Goal: Transaction & Acquisition: Obtain resource

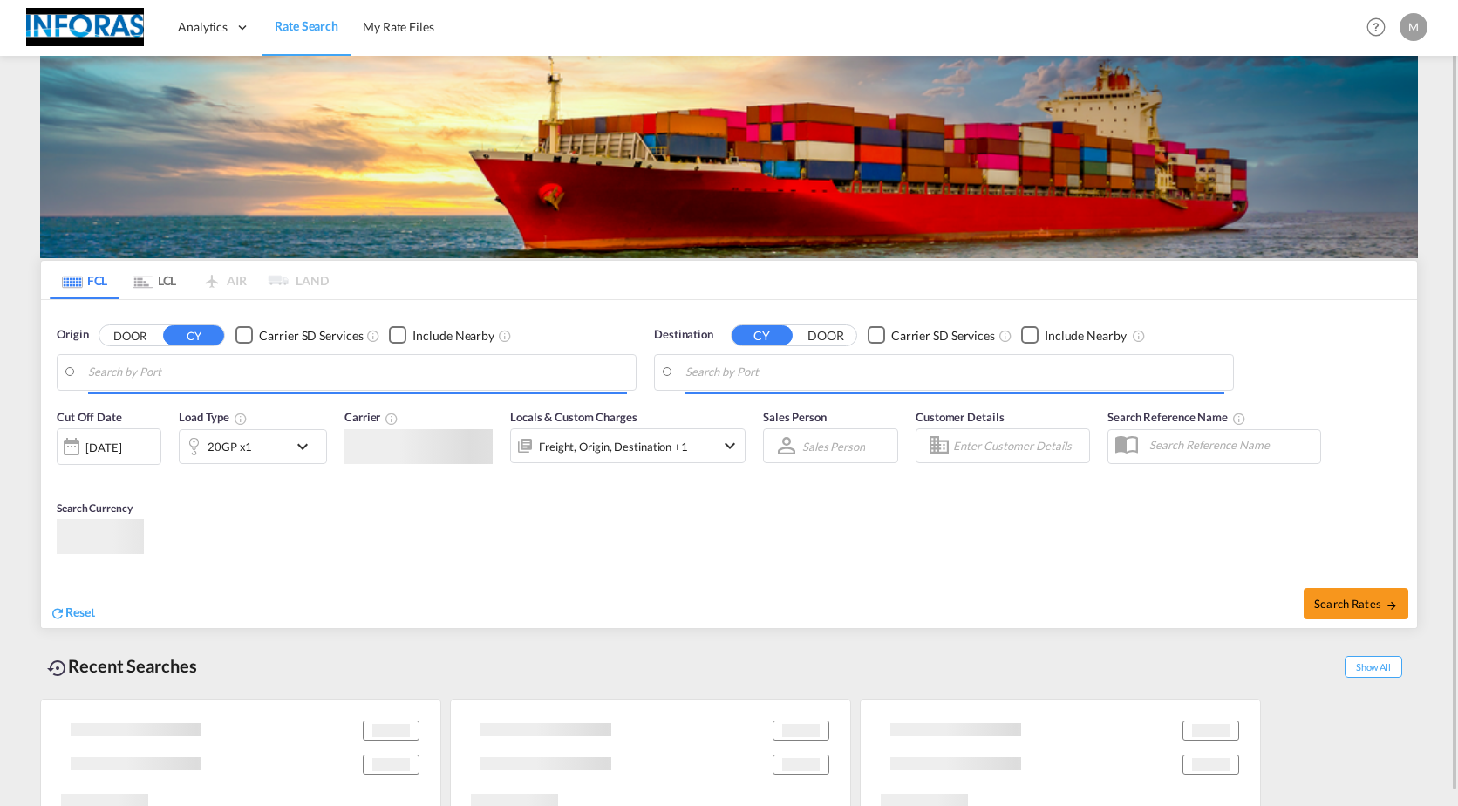
type input "[GEOGRAPHIC_DATA], [GEOGRAPHIC_DATA]"
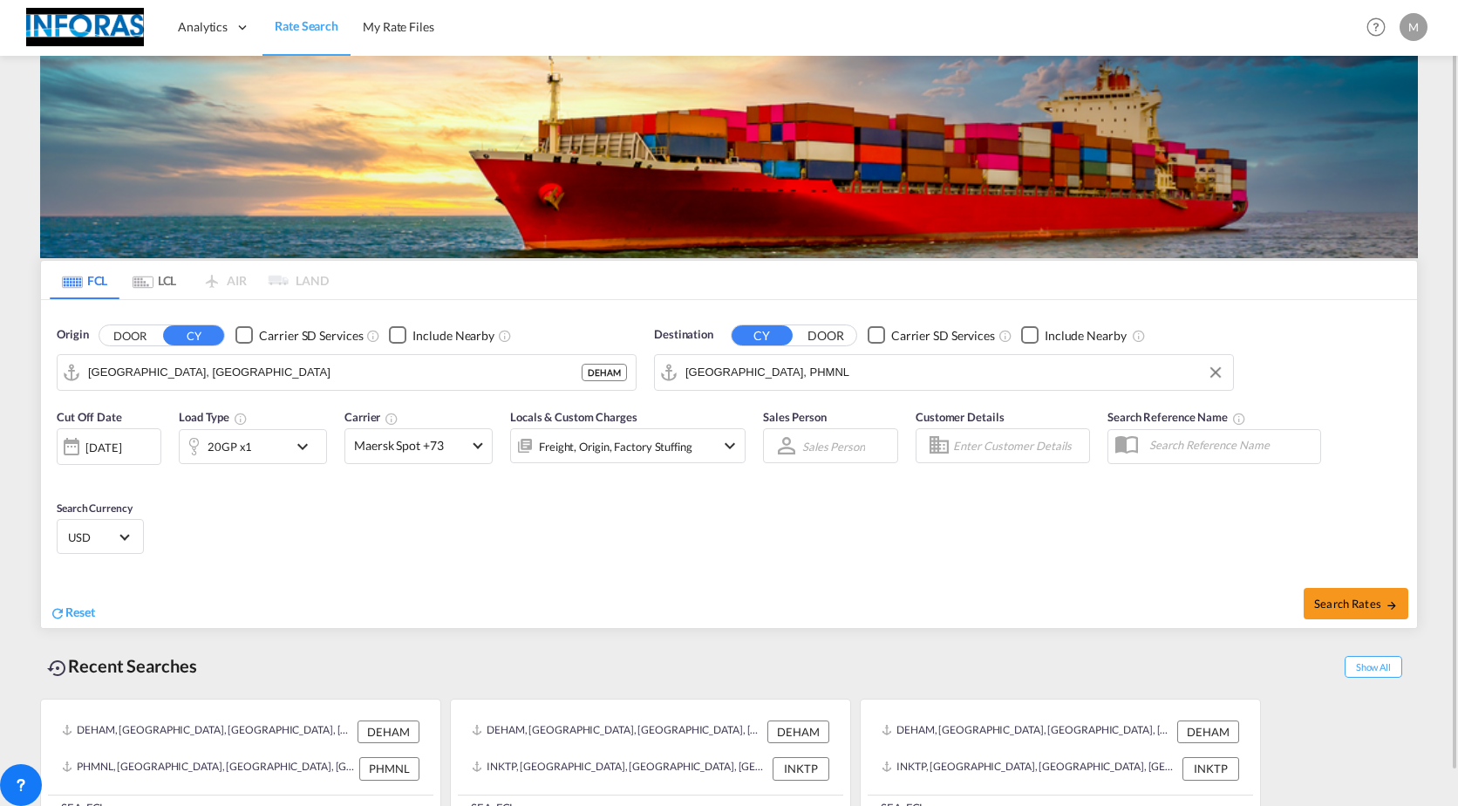
click at [784, 379] on input "[GEOGRAPHIC_DATA], PHMNL" at bounding box center [955, 372] width 539 height 26
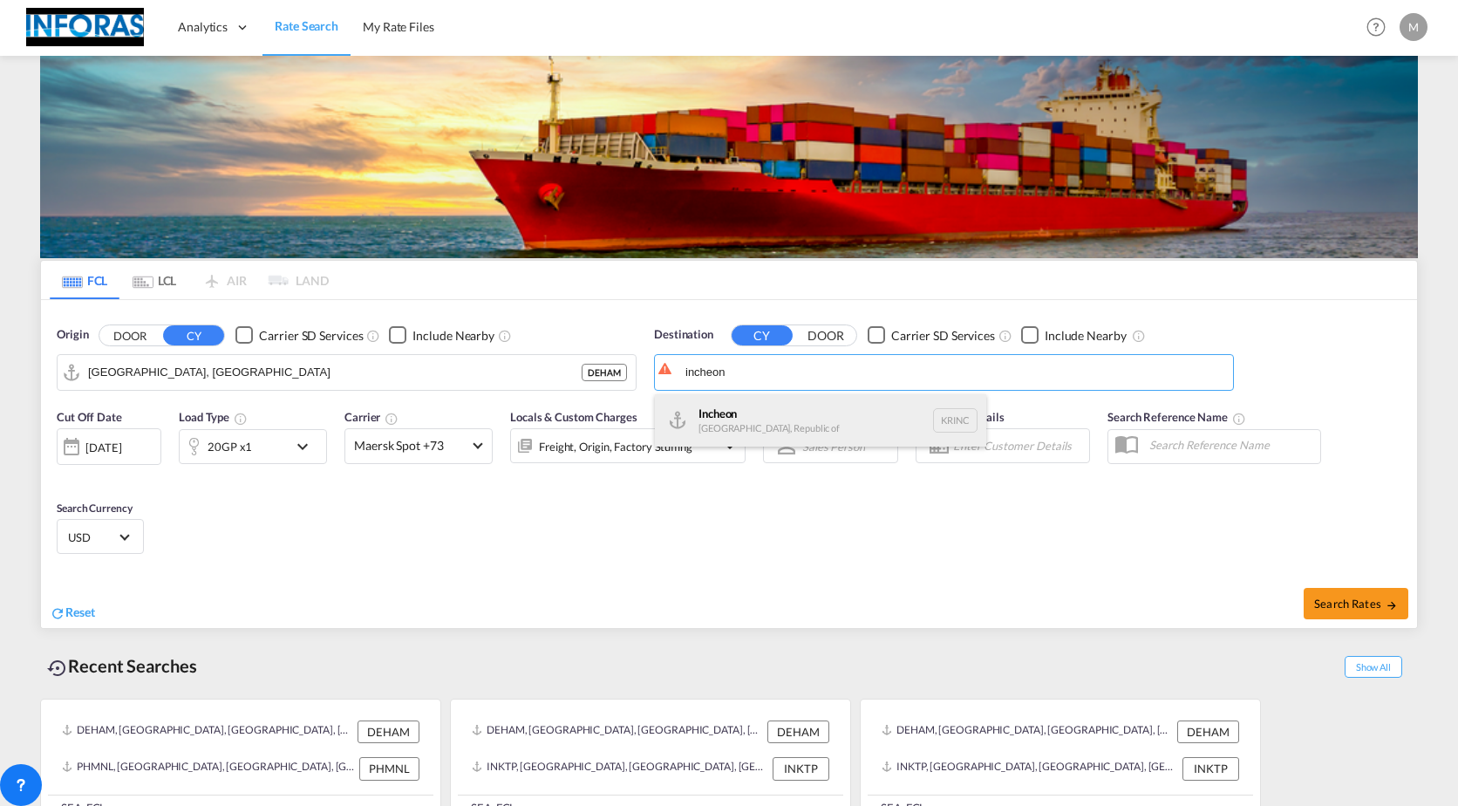
click at [746, 408] on div "Incheon [GEOGRAPHIC_DATA], Republic of KRINC" at bounding box center [820, 420] width 331 height 52
type input "Incheon, KRINC"
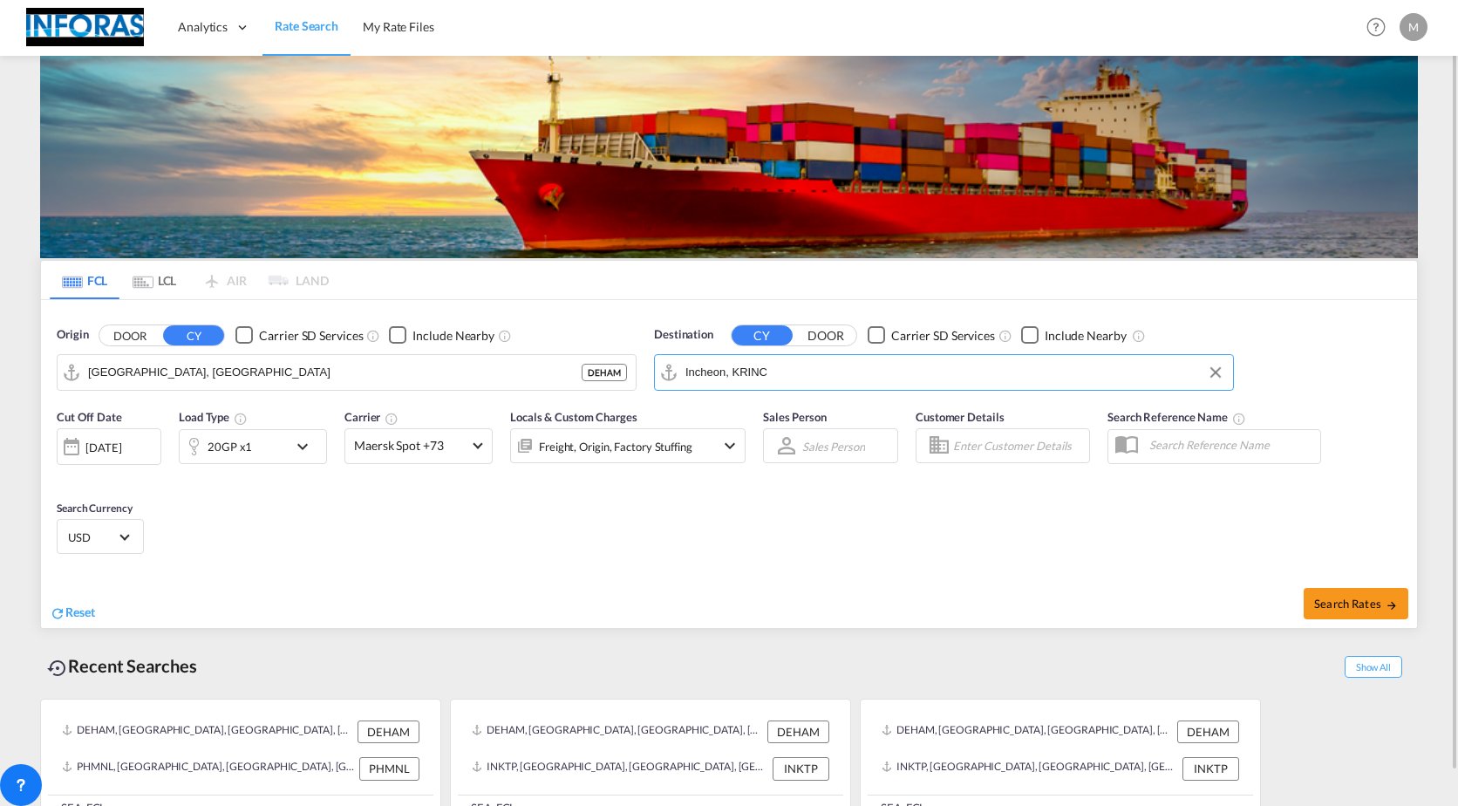
click at [251, 449] on div "20GP x1" at bounding box center [234, 446] width 108 height 35
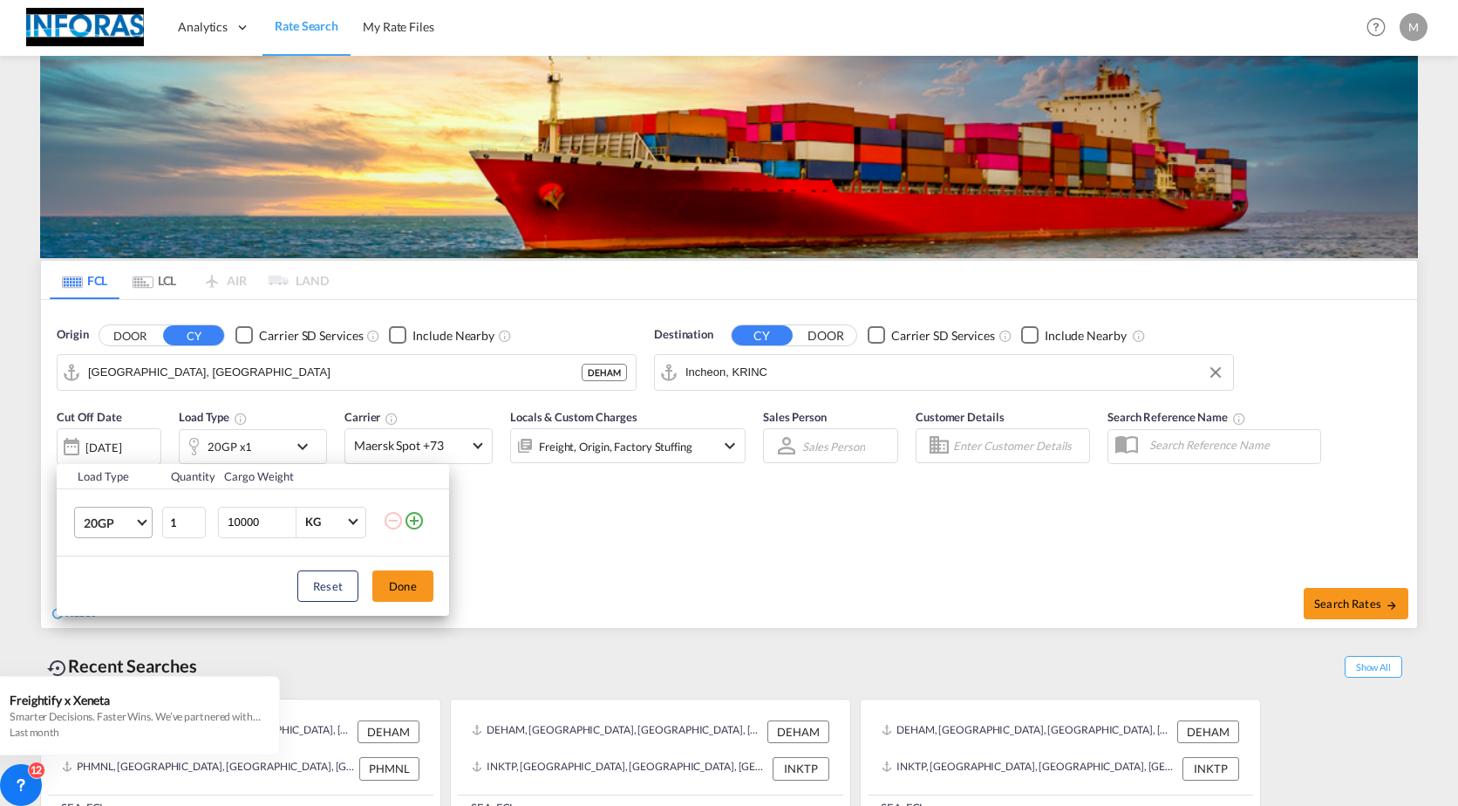
click at [138, 522] on md-select-value "20GP" at bounding box center [117, 523] width 70 height 30
click at [115, 604] on div "40HC" at bounding box center [100, 605] width 32 height 17
click at [405, 590] on button "Done" at bounding box center [402, 585] width 61 height 31
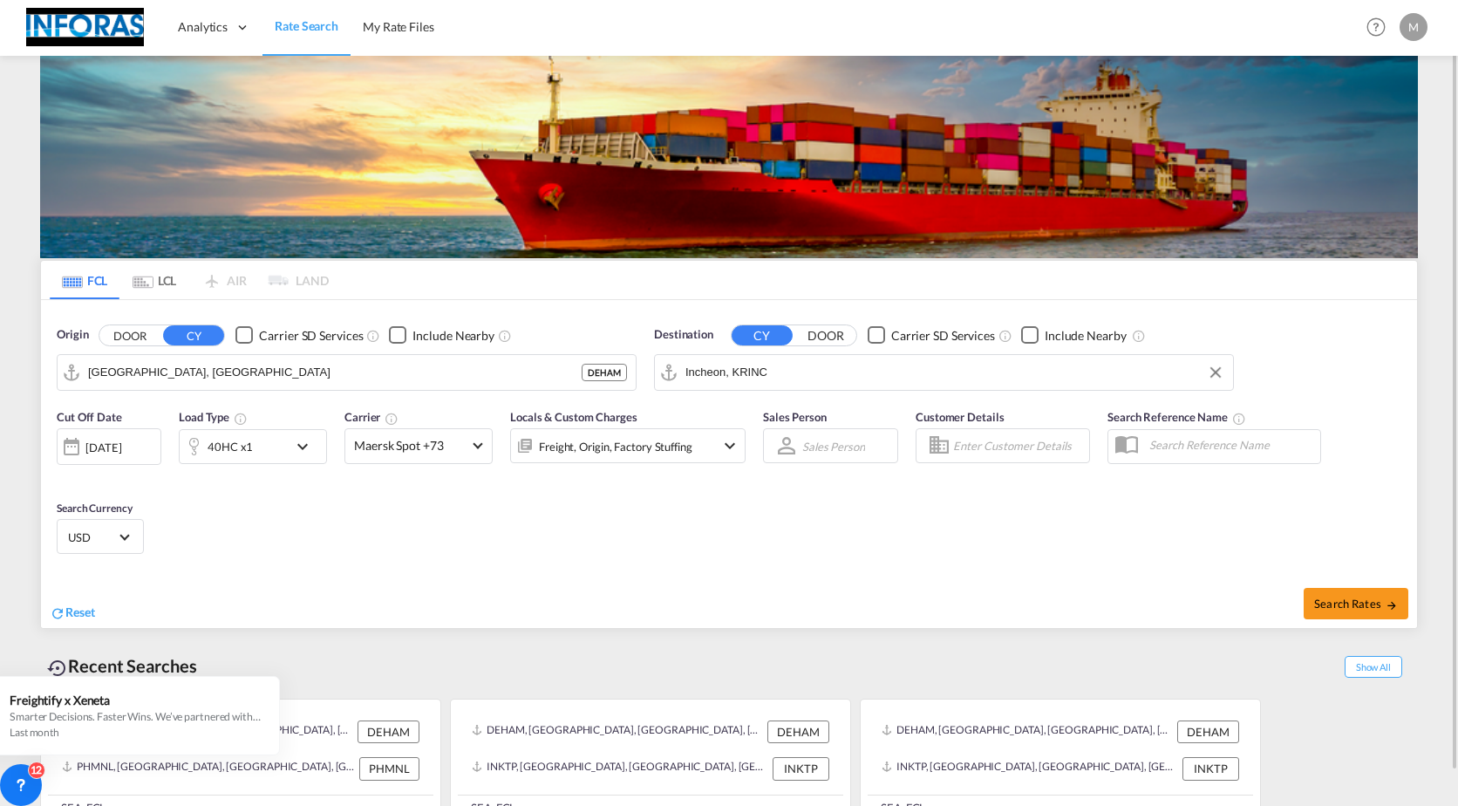
click at [302, 449] on md-icon "icon-chevron-down" at bounding box center [307, 446] width 30 height 21
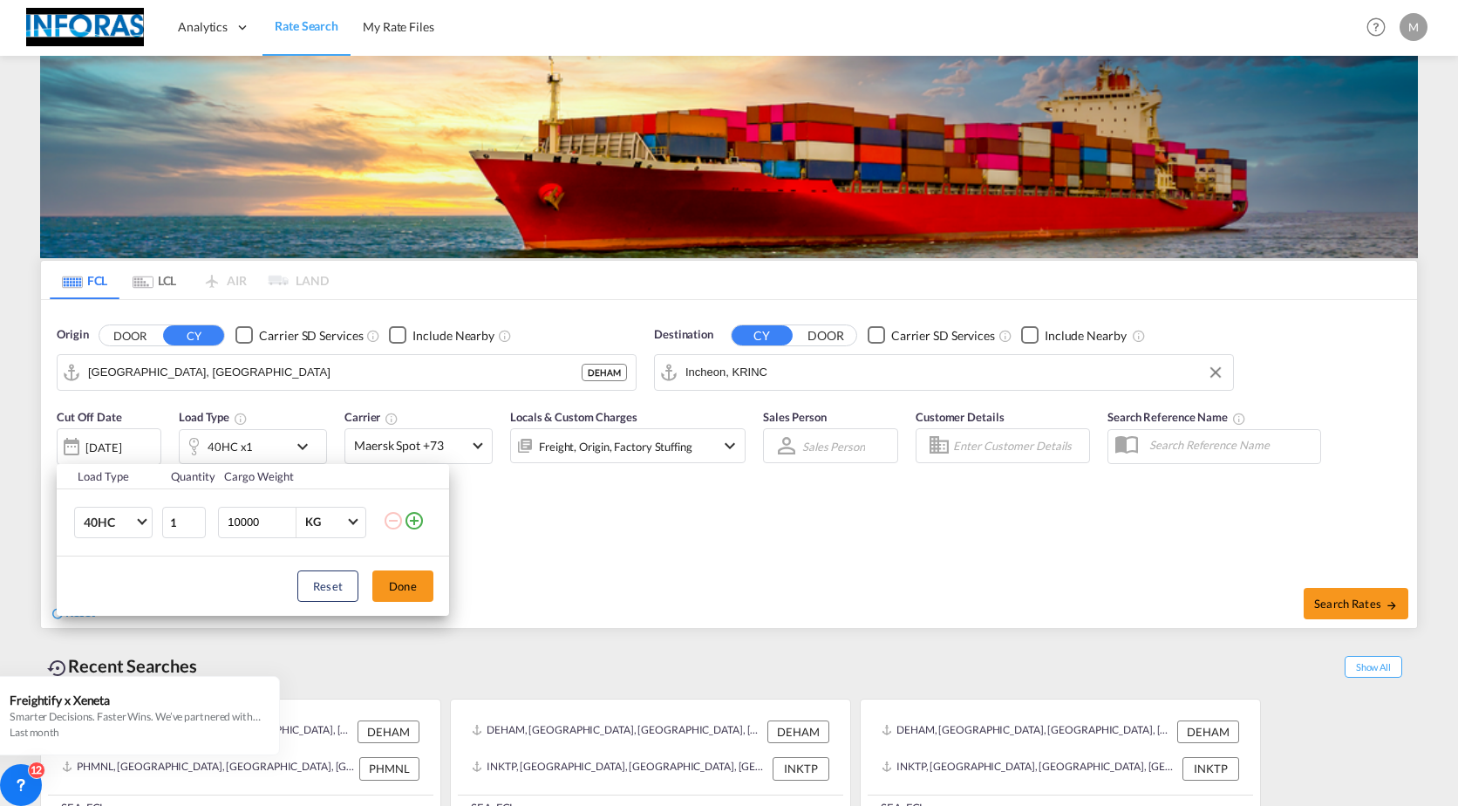
drag, startPoint x: 268, startPoint y: 523, endPoint x: 154, endPoint y: 527, distance: 113.4
click at [154, 527] on tr "40HC 20GP 40GP 40HC 45HC 20RE 40RE 40HR 20OT 40OT 20FR 40FR 40NR 20NR 45S 20TK …" at bounding box center [253, 521] width 393 height 67
type input "23000"
click at [425, 587] on button "Done" at bounding box center [402, 585] width 61 height 31
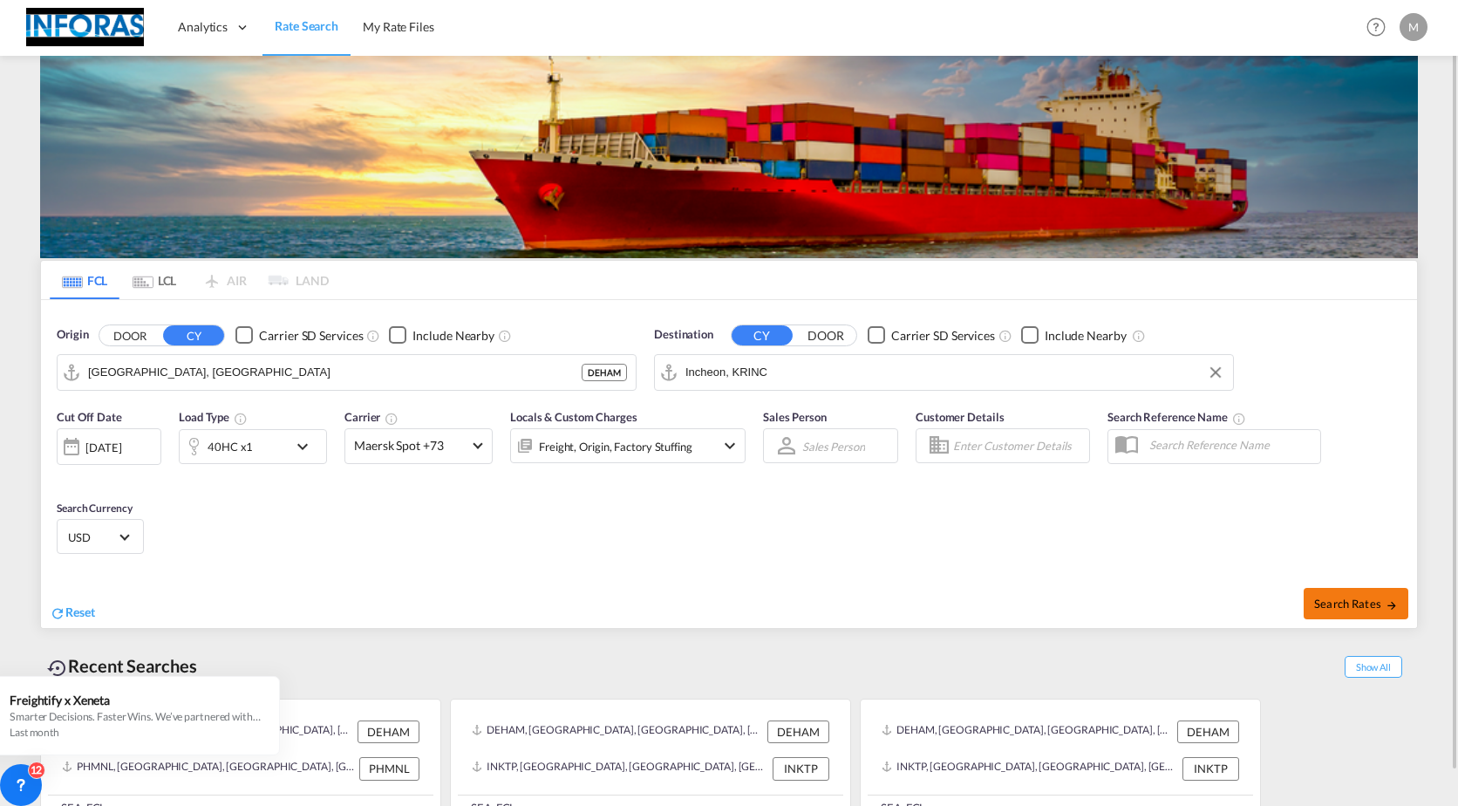
click at [1354, 604] on span "Search Rates" at bounding box center [1356, 604] width 84 height 14
type input "DEHAM to KRINC / [DATE]"
